Goal: Task Accomplishment & Management: Complete application form

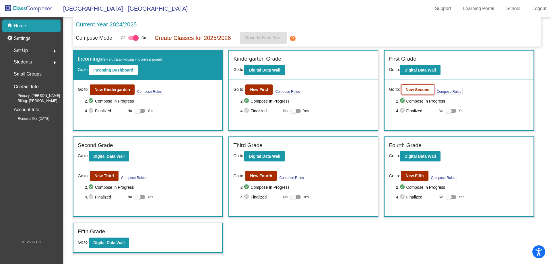
click at [416, 93] on button "New Second" at bounding box center [418, 89] width 33 height 10
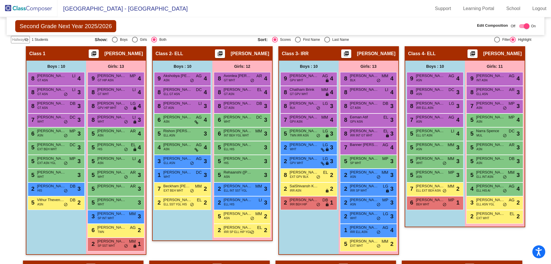
scroll to position [57, 0]
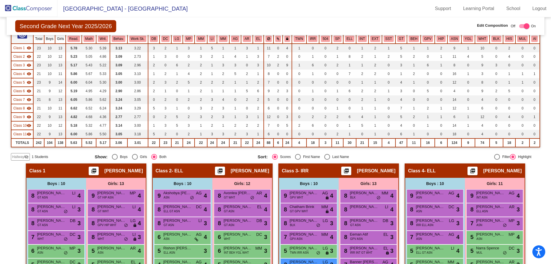
click at [18, 159] on span "Hallway" at bounding box center [18, 156] width 12 height 5
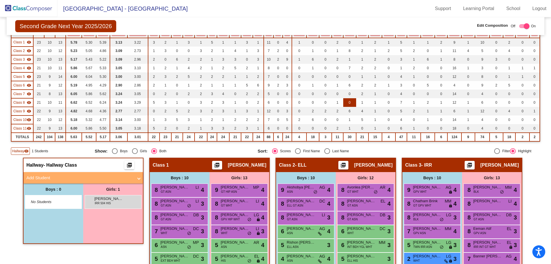
scroll to position [0, 0]
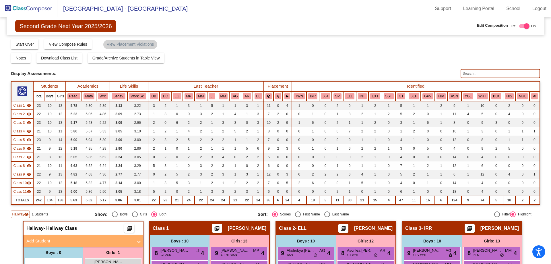
click at [473, 74] on input "text" at bounding box center [500, 73] width 79 height 9
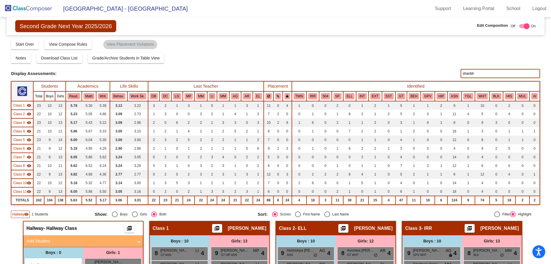
type input "shanbh"
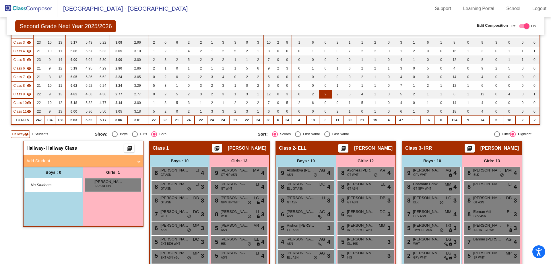
scroll to position [78, 0]
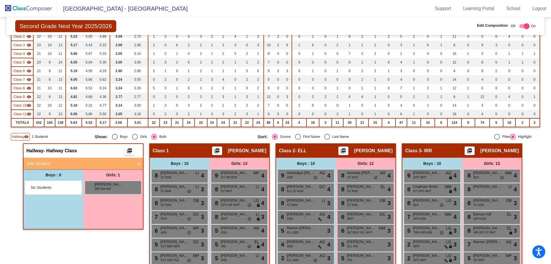
click at [43, 167] on mat-panel-title "Add Student" at bounding box center [79, 163] width 107 height 7
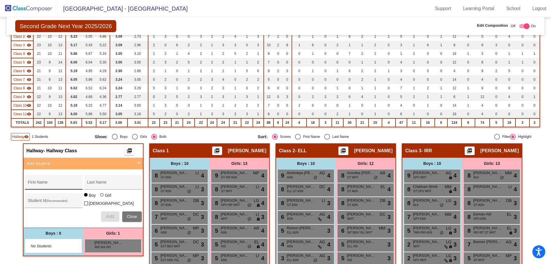
click at [51, 190] on div "First Name" at bounding box center [54, 184] width 52 height 12
type input "[PERSON_NAME]"
type input "191015"
click at [109, 219] on span "Add" at bounding box center [110, 216] width 8 height 5
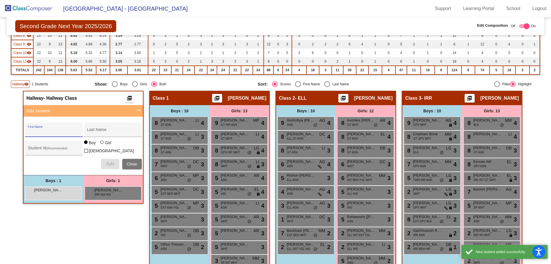
scroll to position [135, 0]
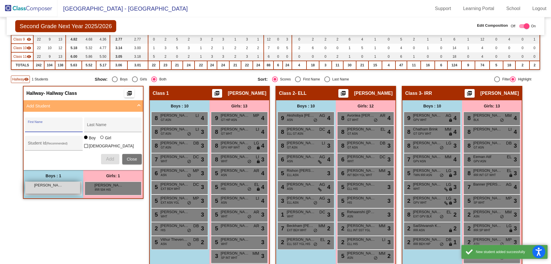
click at [52, 194] on div "[PERSON_NAME] [PERSON_NAME] lock do_not_disturb_alt" at bounding box center [52, 188] width 55 height 12
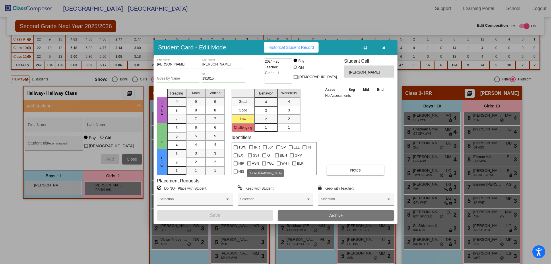
click at [248, 164] on div at bounding box center [249, 163] width 4 height 4
click at [249, 165] on input "ASN" at bounding box center [249, 165] width 0 height 0
checkbox input "true"
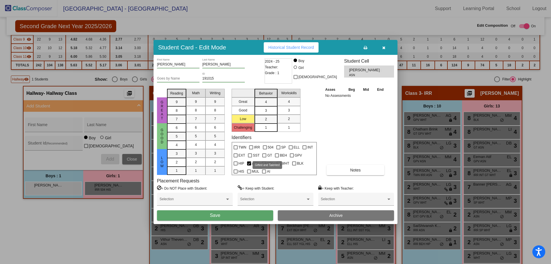
click at [265, 156] on div at bounding box center [265, 155] width 4 height 4
click at [265, 157] on input "GT" at bounding box center [264, 157] width 0 height 0
checkbox input "true"
click at [224, 217] on button "Save" at bounding box center [215, 215] width 116 height 10
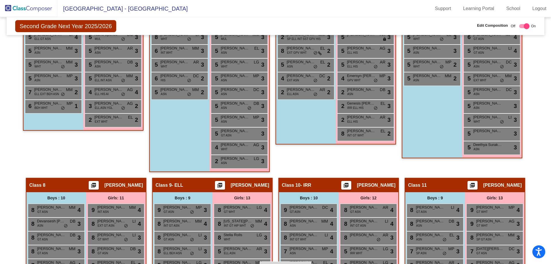
scroll to position [489, 0]
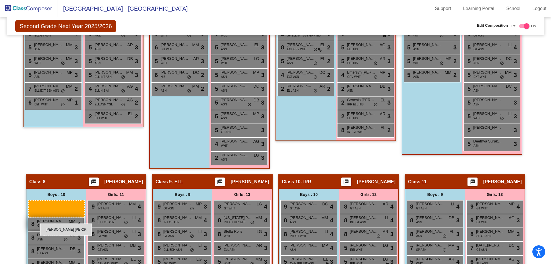
drag, startPoint x: 38, startPoint y: 168, endPoint x: 40, endPoint y: 215, distance: 46.6
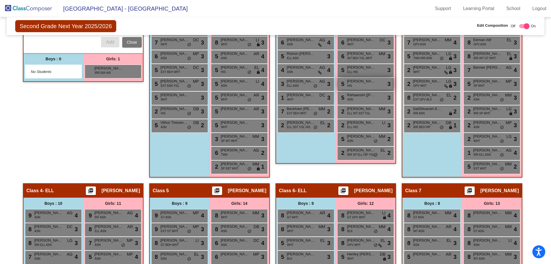
scroll to position [135, 0]
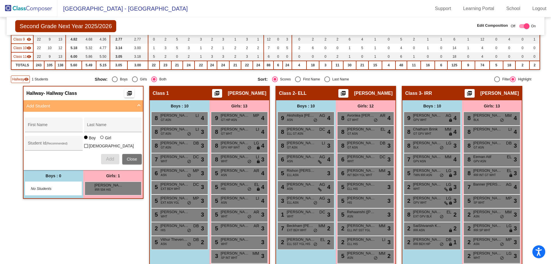
click at [18, 7] on img at bounding box center [28, 8] width 57 height 17
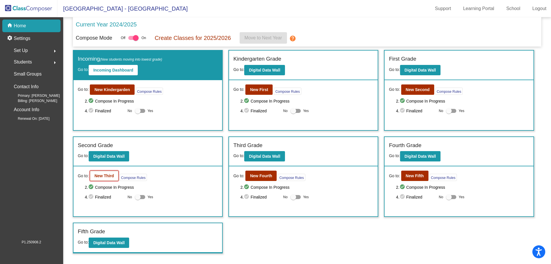
click at [94, 177] on button "New Third" at bounding box center [104, 176] width 29 height 10
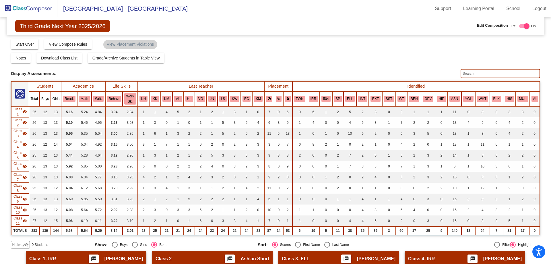
click at [492, 76] on input "text" at bounding box center [500, 73] width 79 height 9
type input "[PERSON_NAME]"
click at [20, 9] on img at bounding box center [28, 8] width 57 height 17
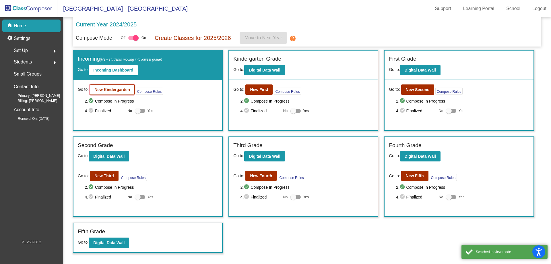
click at [115, 92] on b "New Kindergarden" at bounding box center [112, 89] width 36 height 5
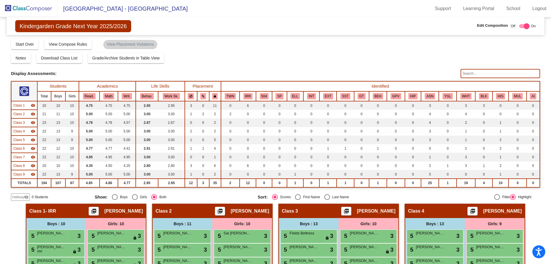
click at [480, 74] on input "text" at bounding box center [500, 73] width 79 height 9
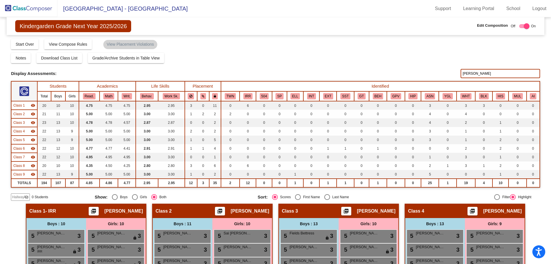
drag, startPoint x: 474, startPoint y: 74, endPoint x: 405, endPoint y: 76, distance: 68.4
click at [405, 76] on div "Display Scores for Years: [DATE] - [DATE] [DATE] - [DATE] Display Assessments: …" at bounding box center [275, 73] width 529 height 9
drag, startPoint x: 474, startPoint y: 73, endPoint x: 355, endPoint y: 112, distance: 125.5
click at [402, 81] on div "Display Scores for Years: [DATE] - [DATE] [DATE] - [DATE] Grade/Archive Student…" at bounding box center [275, 119] width 529 height 162
drag, startPoint x: 475, startPoint y: 74, endPoint x: 440, endPoint y: 76, distance: 35.4
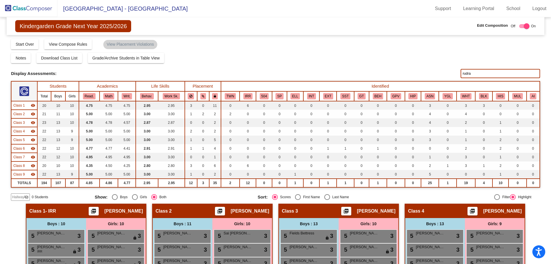
click at [445, 74] on div "Display Scores for Years: [DATE] - [DATE] [DATE] - [DATE] Display Assessments: …" at bounding box center [275, 73] width 529 height 9
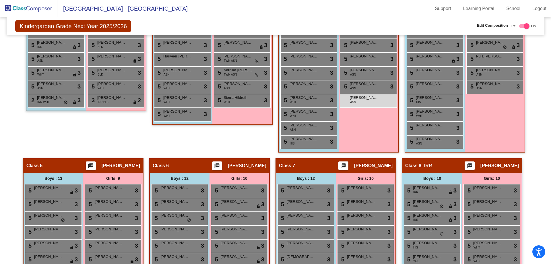
scroll to position [258, 0]
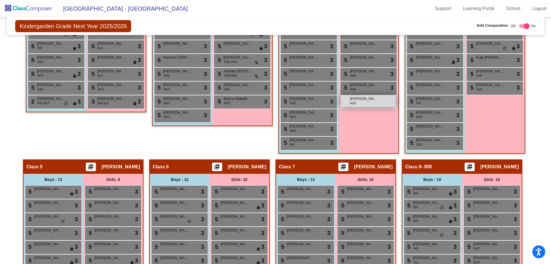
click at [362, 105] on div "[PERSON_NAME] ASN lock do_not_disturb_alt" at bounding box center [368, 101] width 55 height 12
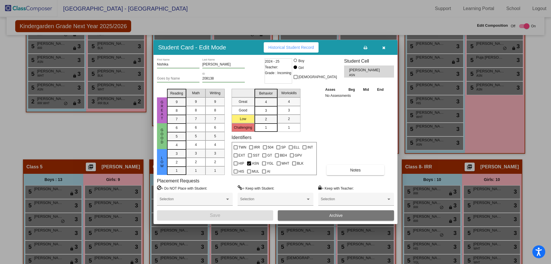
click at [385, 49] on icon "button" at bounding box center [384, 48] width 3 height 4
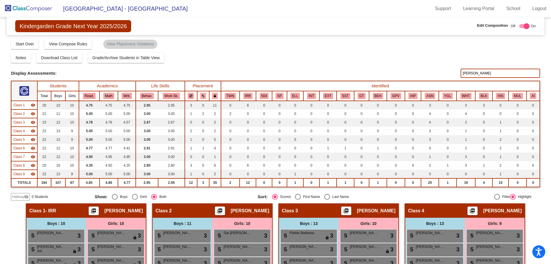
scroll to position [0, 0]
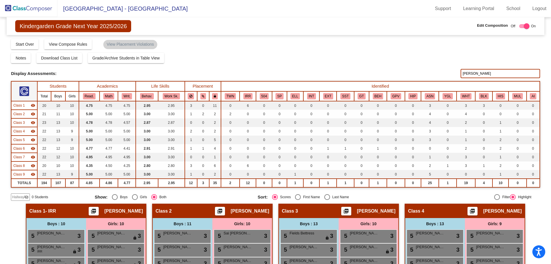
drag, startPoint x: 479, startPoint y: 72, endPoint x: 403, endPoint y: 74, distance: 76.4
click at [408, 72] on div "Display Scores for Years: [DATE] - [DATE] [DATE] - [DATE] Display Assessments: …" at bounding box center [275, 73] width 529 height 9
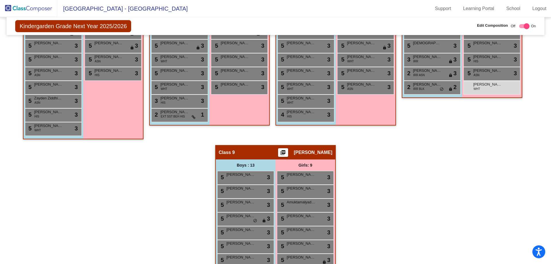
scroll to position [460, 0]
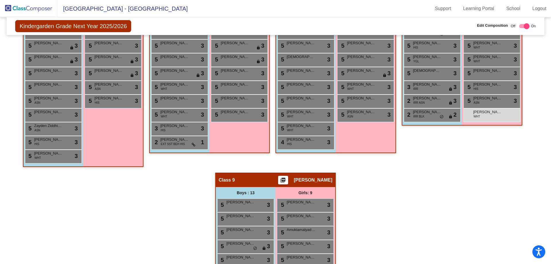
type input "[PERSON_NAME]"
click at [479, 126] on div "Class 8 - IRR picture_as_pdf [PERSON_NAME] Add Student First Name Last Name Stu…" at bounding box center [462, 41] width 121 height 167
click at [478, 119] on div "[PERSON_NAME] WHT lock do_not_disturb_alt" at bounding box center [492, 115] width 55 height 12
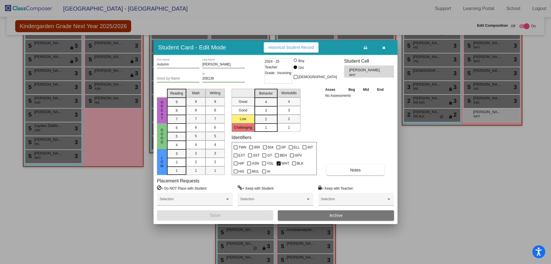
click at [383, 49] on icon "button" at bounding box center [384, 48] width 3 height 4
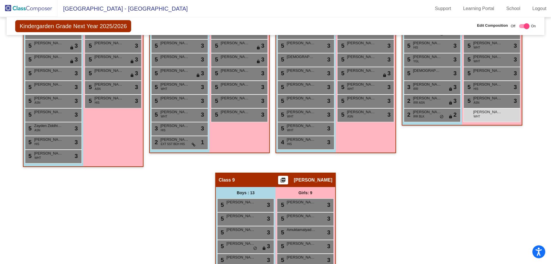
click at [37, 7] on img at bounding box center [28, 8] width 57 height 17
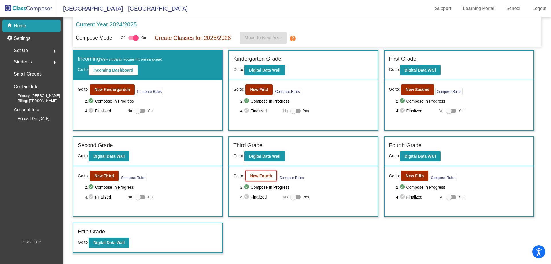
click at [265, 176] on b "New Fourth" at bounding box center [261, 175] width 22 height 5
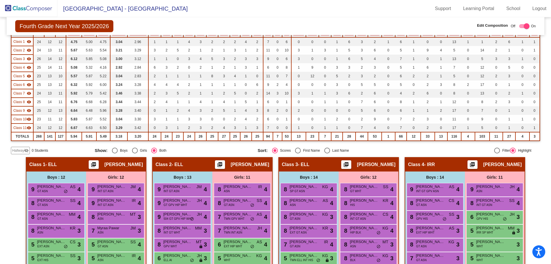
scroll to position [86, 0]
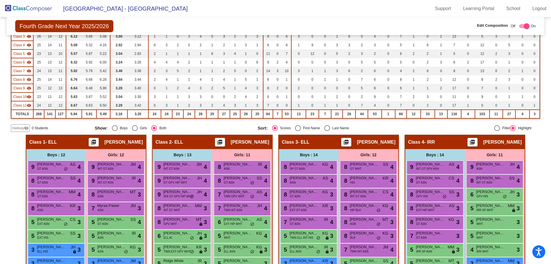
click at [16, 131] on span "Hallway" at bounding box center [18, 128] width 12 height 5
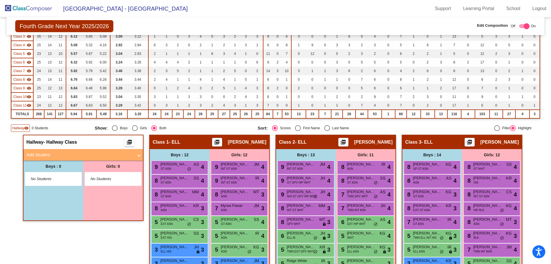
click at [43, 158] on mat-panel-title "Add Student" at bounding box center [79, 155] width 107 height 7
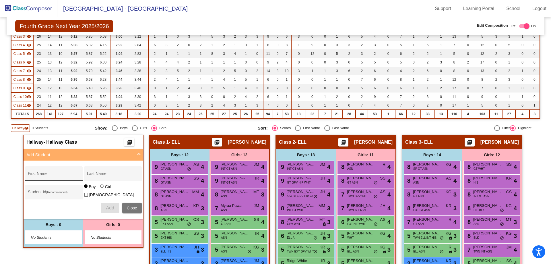
click at [39, 180] on div "First Name" at bounding box center [54, 175] width 52 height 12
type input "Shanaya"
type input "Sadigale"
type input "173719"
click at [100, 189] on div at bounding box center [102, 186] width 5 height 5
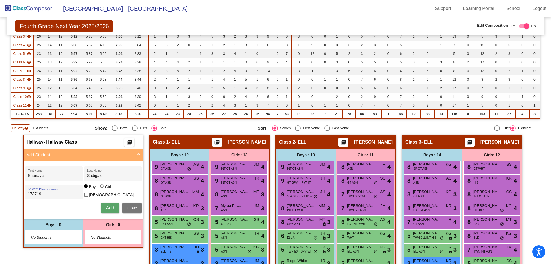
click at [102, 189] on input "Girl" at bounding box center [102, 189] width 0 height 0
radio input "true"
click at [110, 210] on span "Add" at bounding box center [110, 207] width 8 height 5
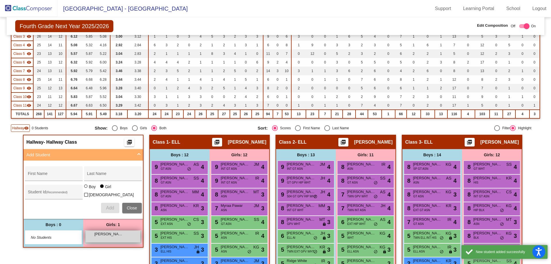
click at [111, 242] on div "[PERSON_NAME] lock do_not_disturb_alt" at bounding box center [113, 237] width 55 height 12
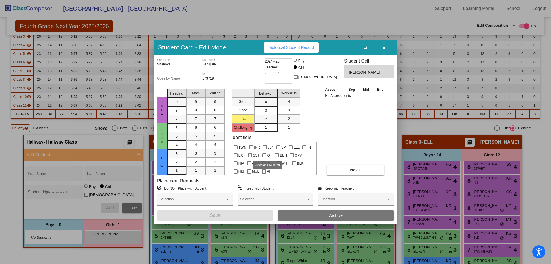
click at [265, 155] on div at bounding box center [265, 155] width 4 height 4
click at [265, 157] on input "GT" at bounding box center [264, 157] width 0 height 0
checkbox input "true"
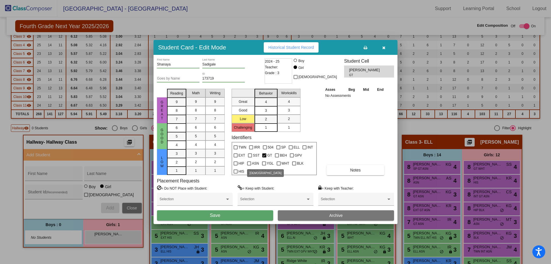
click at [249, 162] on div at bounding box center [249, 163] width 4 height 4
click at [249, 165] on input "ASN" at bounding box center [249, 165] width 0 height 0
checkbox input "true"
click at [220, 215] on span "Save" at bounding box center [215, 215] width 10 height 5
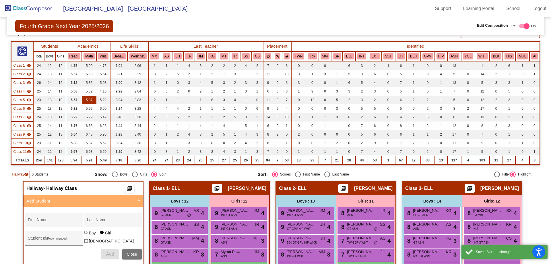
scroll to position [0, 0]
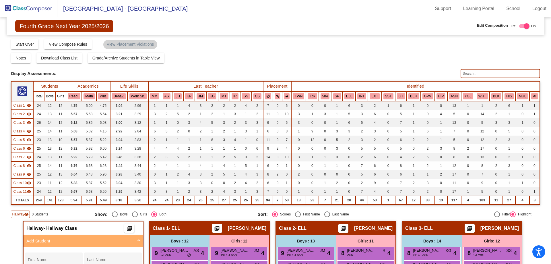
click at [22, 12] on img at bounding box center [28, 8] width 57 height 17
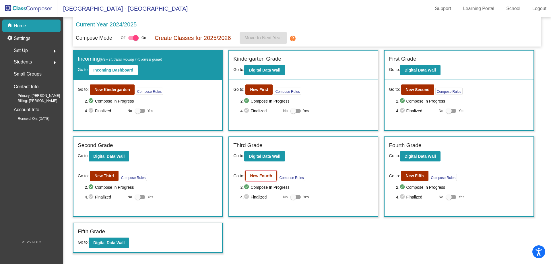
click at [253, 179] on button "New Fourth" at bounding box center [261, 176] width 31 height 10
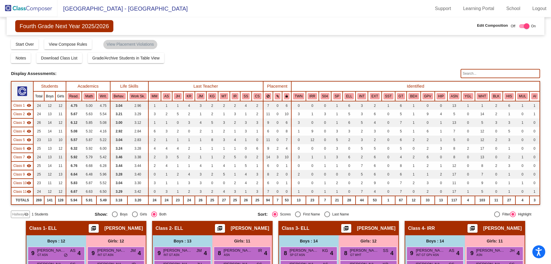
scroll to position [29, 0]
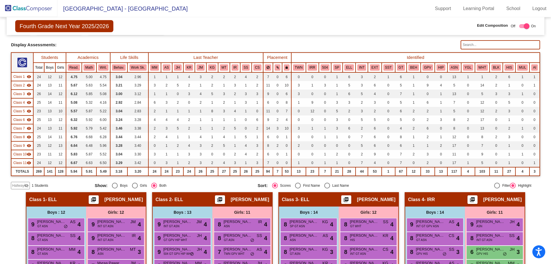
click at [19, 189] on div "Display Scores for Years: [DATE] - [DATE] [DATE] - [DATE] Grade/Archive Student…" at bounding box center [275, 100] width 529 height 180
click at [21, 188] on span "Hallway" at bounding box center [18, 185] width 12 height 5
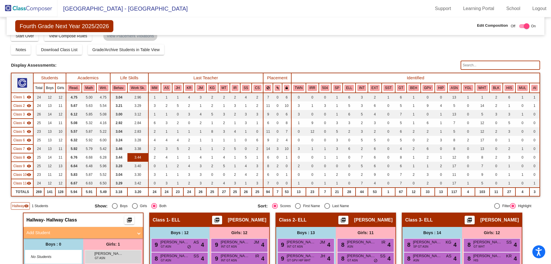
scroll to position [0, 0]
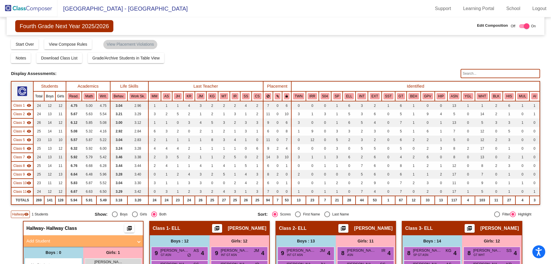
click at [39, 7] on img at bounding box center [28, 8] width 57 height 17
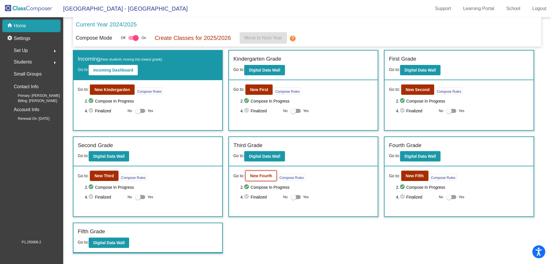
click at [255, 176] on b "New Fourth" at bounding box center [261, 175] width 22 height 5
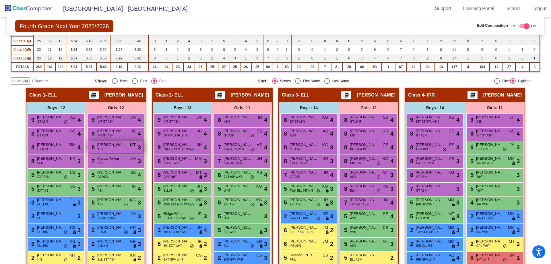
scroll to position [144, 0]
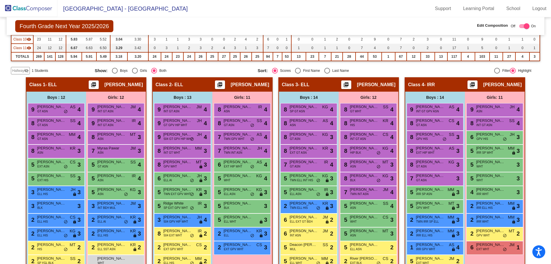
click at [13, 73] on span "Hallway" at bounding box center [18, 70] width 12 height 5
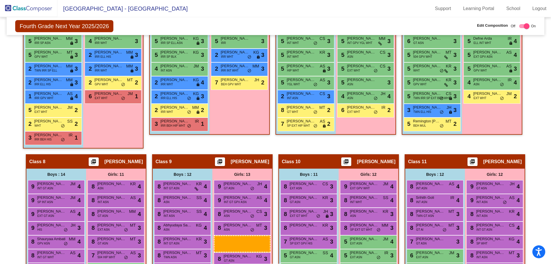
scroll to position [534, 0]
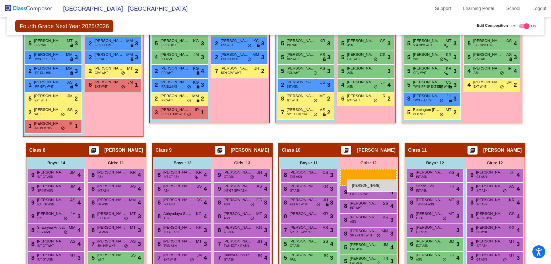
drag, startPoint x: 116, startPoint y: 72, endPoint x: 347, endPoint y: 180, distance: 254.3
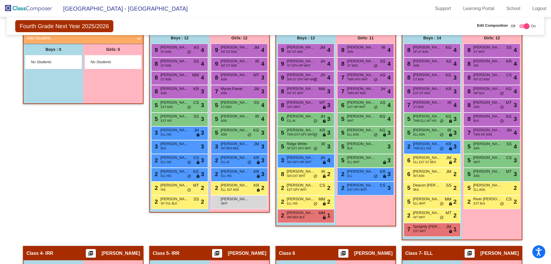
scroll to position [163, 0]
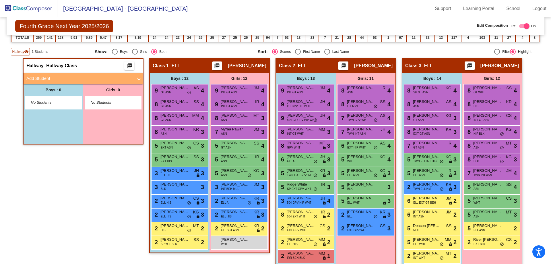
click at [26, 11] on img at bounding box center [28, 8] width 57 height 17
